Goal: Navigation & Orientation: Find specific page/section

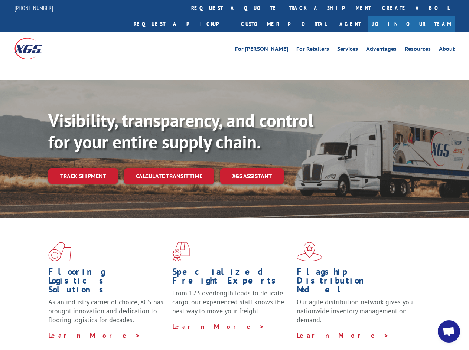
click at [234, 175] on div "Visibility, transparency, and control for your entire supply chain. Track shipm…" at bounding box center [258, 162] width 421 height 104
click at [283, 8] on link "track a shipment" at bounding box center [329, 8] width 93 height 16
click at [376, 8] on link "Create a BOL" at bounding box center [415, 8] width 78 height 16
click at [235, 16] on link "Request a pickup" at bounding box center [181, 24] width 107 height 16
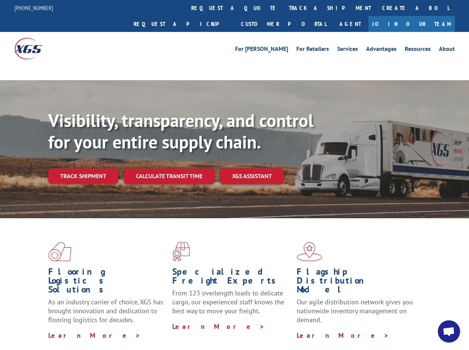
click at [83, 168] on link "Track shipment" at bounding box center [83, 176] width 70 height 16
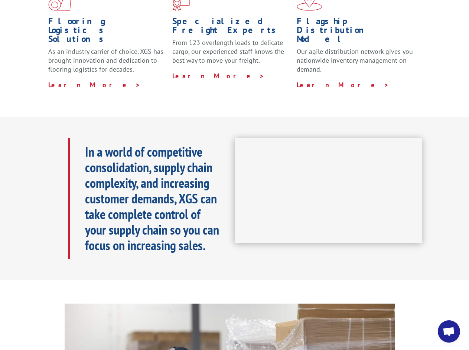
click at [169, 160] on b "In a world of competitive consolidation, supply chain complexity, and increasin…" at bounding box center [152, 198] width 134 height 111
click at [449, 331] on span "Open chat" at bounding box center [448, 332] width 12 height 10
